Goal: Find specific page/section: Locate a particular part of the current website

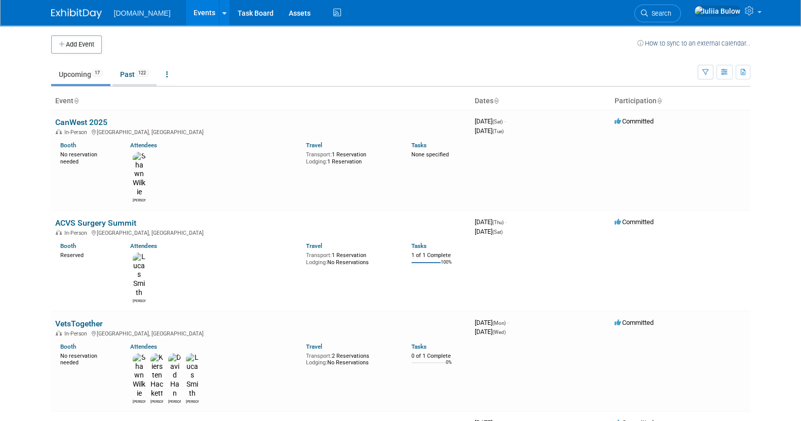
click at [122, 70] on link "Past 122" at bounding box center [134, 74] width 44 height 19
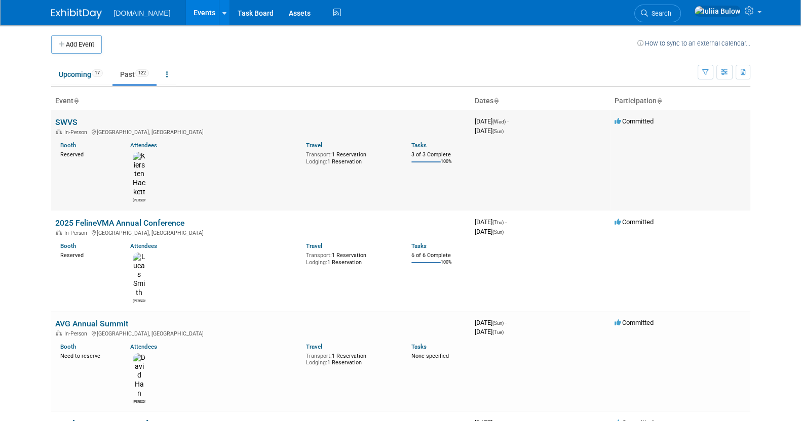
click at [68, 115] on td "SWVS In-Person [GEOGRAPHIC_DATA], [GEOGRAPHIC_DATA] Booth Reserved Attendees [G…" at bounding box center [260, 160] width 419 height 100
click at [70, 122] on link "SWVS" at bounding box center [66, 123] width 22 height 10
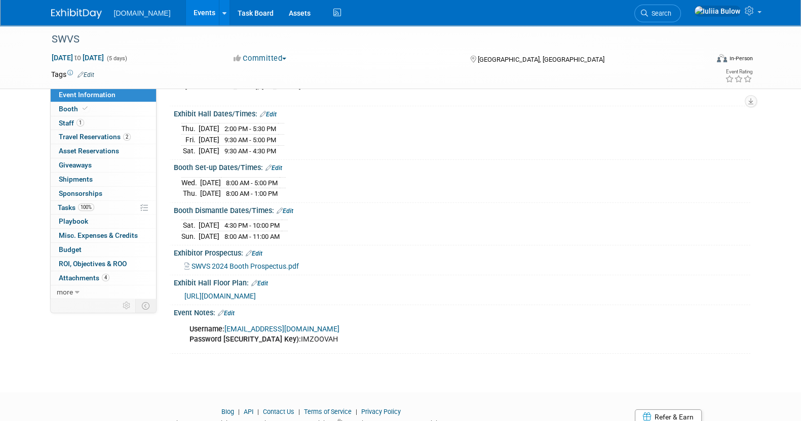
scroll to position [132, 0]
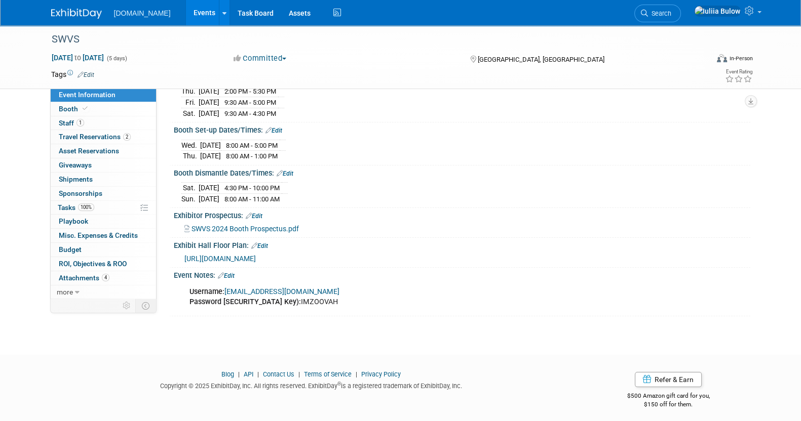
click at [232, 273] on link "Edit" at bounding box center [226, 276] width 17 height 7
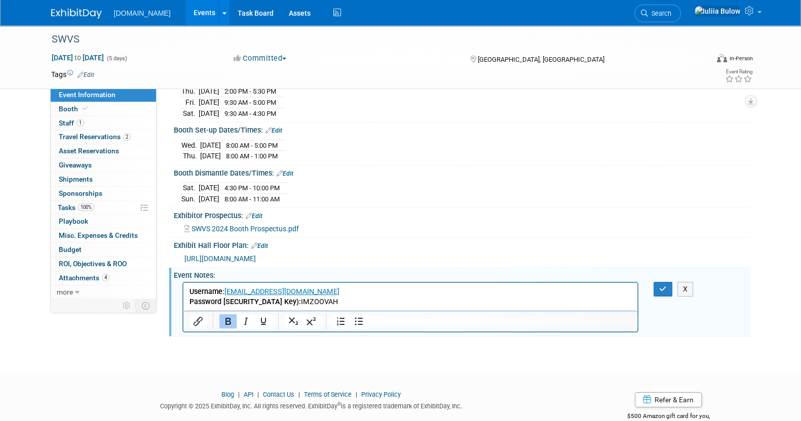
scroll to position [0, 0]
click at [321, 305] on p "Username: iuliia@talkatoo.com Password (Access Key): IMZOOVAH" at bounding box center [410, 297] width 443 height 20
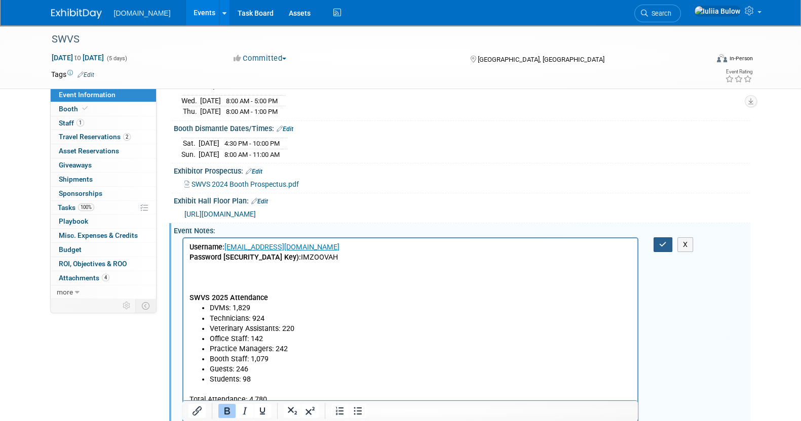
drag, startPoint x: 662, startPoint y: 237, endPoint x: 646, endPoint y: 246, distance: 17.5
click at [662, 241] on icon "button" at bounding box center [663, 244] width 8 height 7
